Goal: Find specific page/section: Find specific page/section

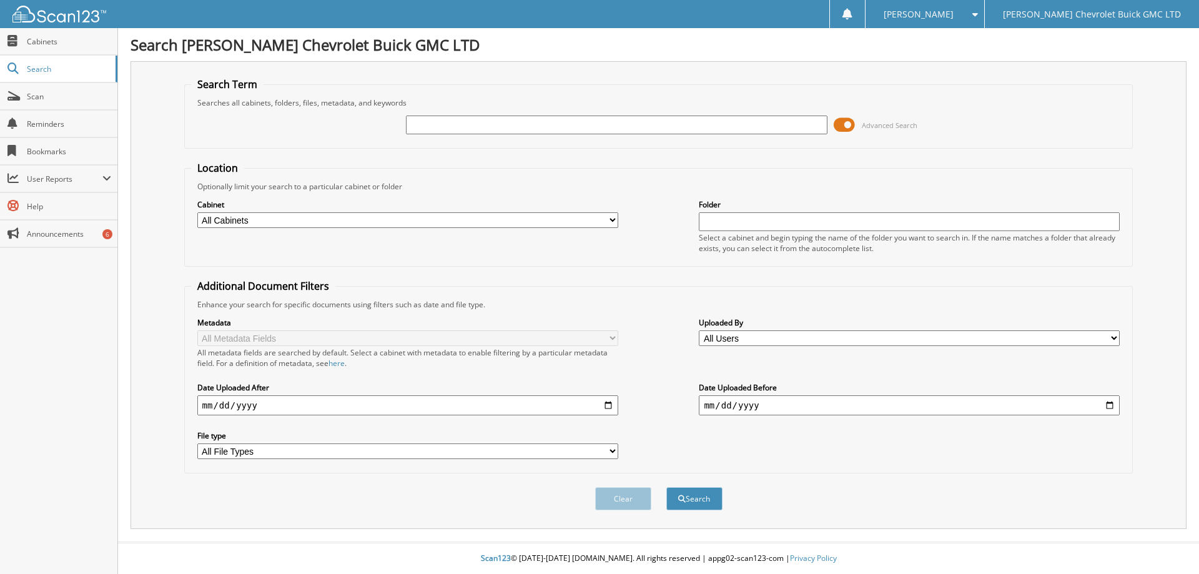
click at [838, 124] on span at bounding box center [844, 125] width 21 height 19
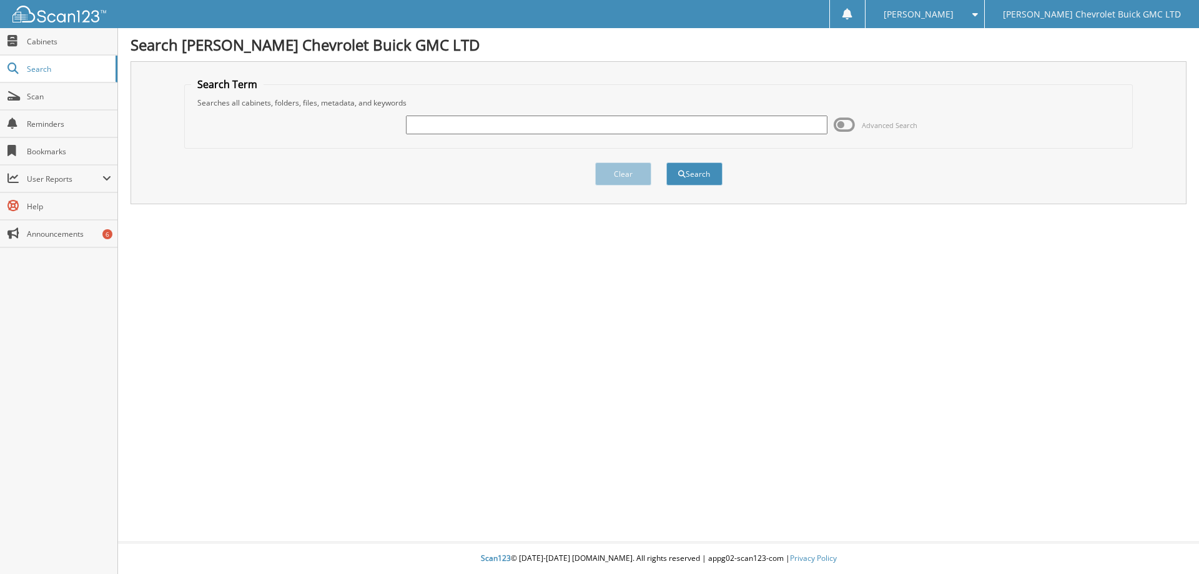
click at [460, 129] on input "text" at bounding box center [616, 125] width 421 height 19
type input "[PERSON_NAME]"
click at [700, 179] on button "Search" at bounding box center [694, 173] width 56 height 23
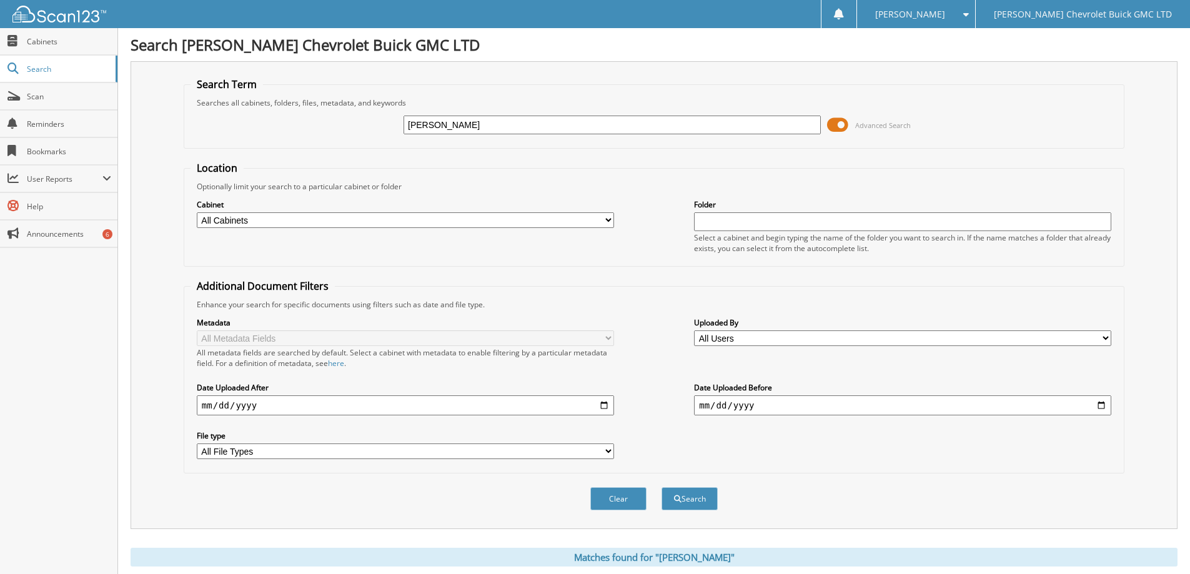
click at [834, 126] on span at bounding box center [837, 125] width 21 height 19
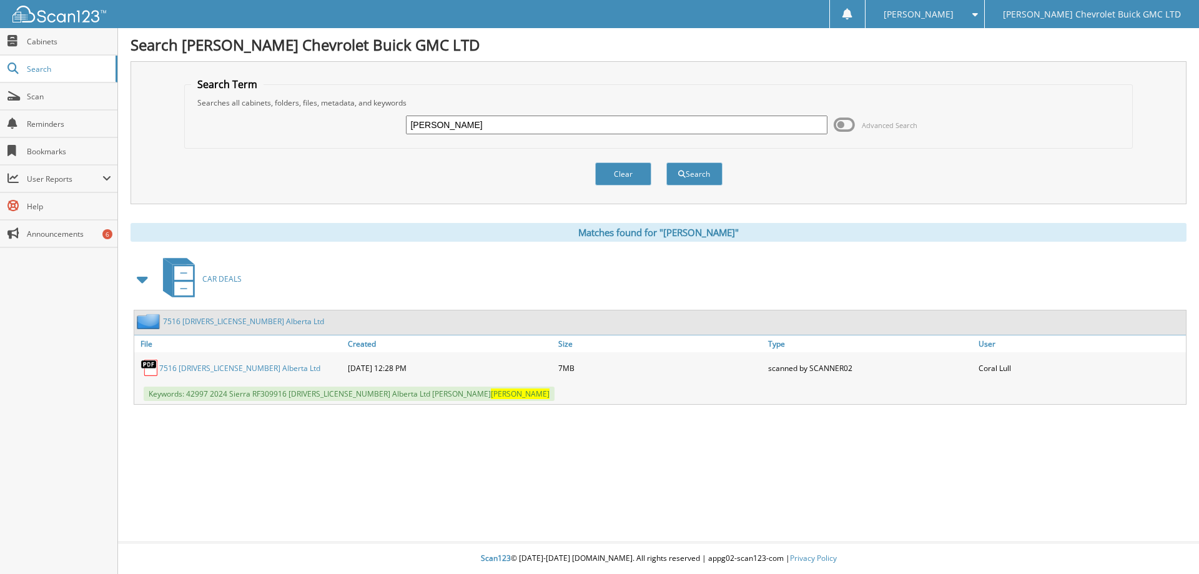
click at [212, 368] on link "7516 [DRIVERS_LICENSE_NUMBER] Alberta Ltd" at bounding box center [239, 368] width 161 height 11
click at [978, 14] on span at bounding box center [972, 14] width 12 height 9
click at [984, 64] on link "Logout" at bounding box center [925, 61] width 118 height 22
